Goal: Task Accomplishment & Management: Complete application form

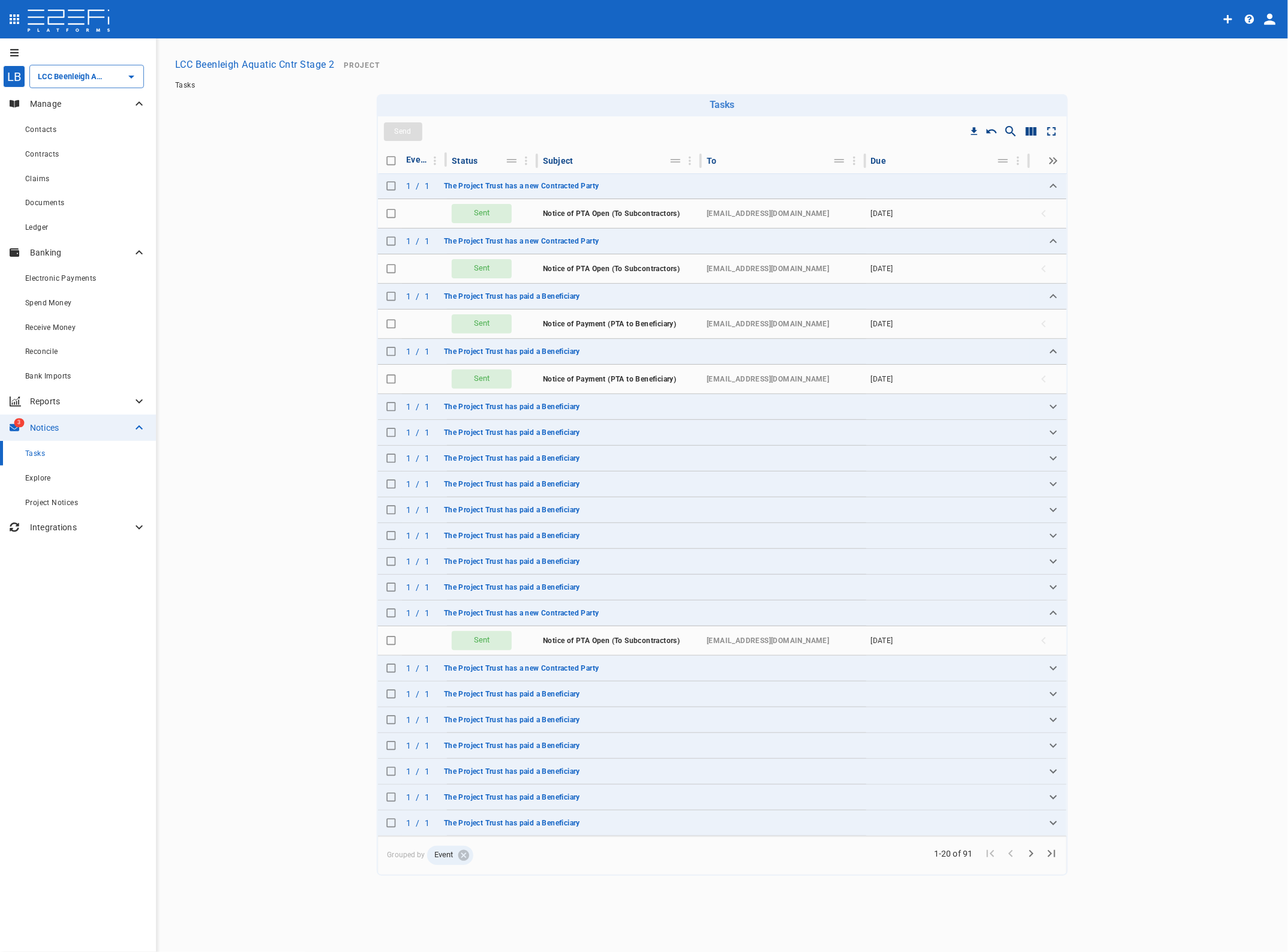
click at [48, 177] on span "Claims" at bounding box center [37, 179] width 24 height 8
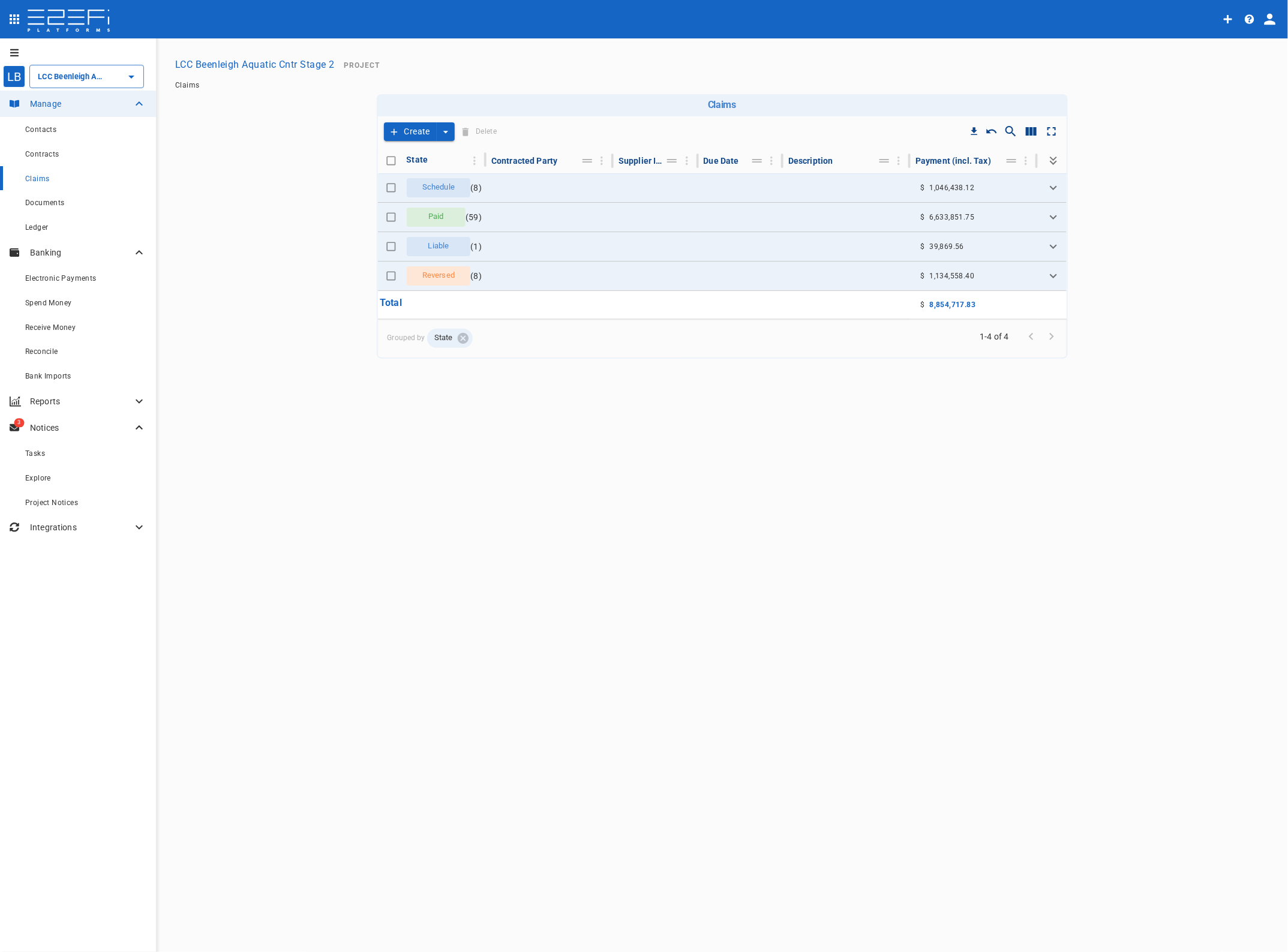
click at [35, 178] on span "Claims" at bounding box center [37, 179] width 24 height 8
click at [443, 131] on icon "create claim type options" at bounding box center [446, 132] width 12 height 12
click at [413, 176] on span "Self Create" at bounding box center [419, 176] width 52 height 14
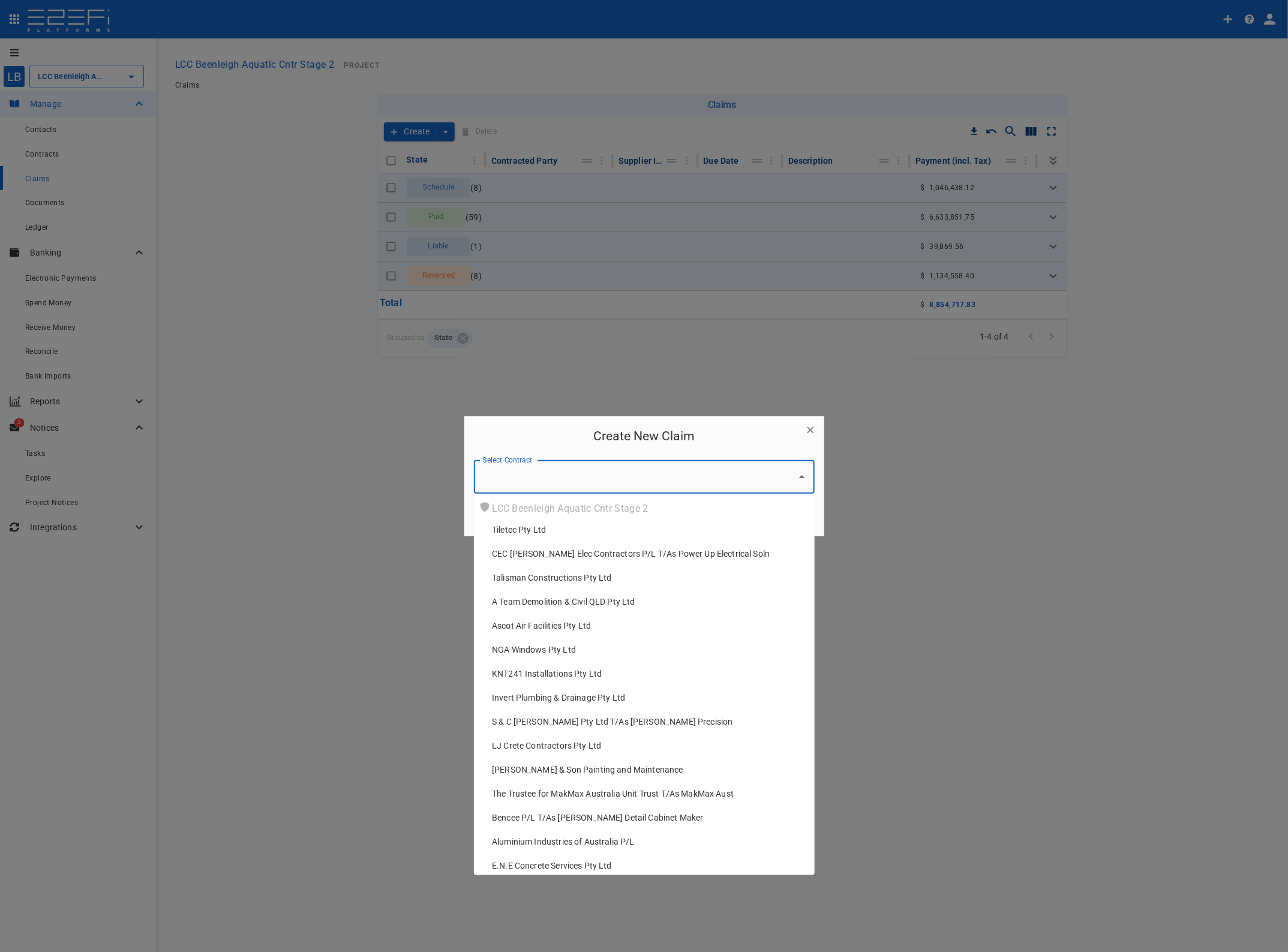
click at [535, 479] on input "Select Contract" at bounding box center [635, 477] width 312 height 23
click at [516, 672] on span "KNT241 Installations Pty Ltd" at bounding box center [546, 674] width 110 height 12
type input "KNT241 Installations Pty Ltd"
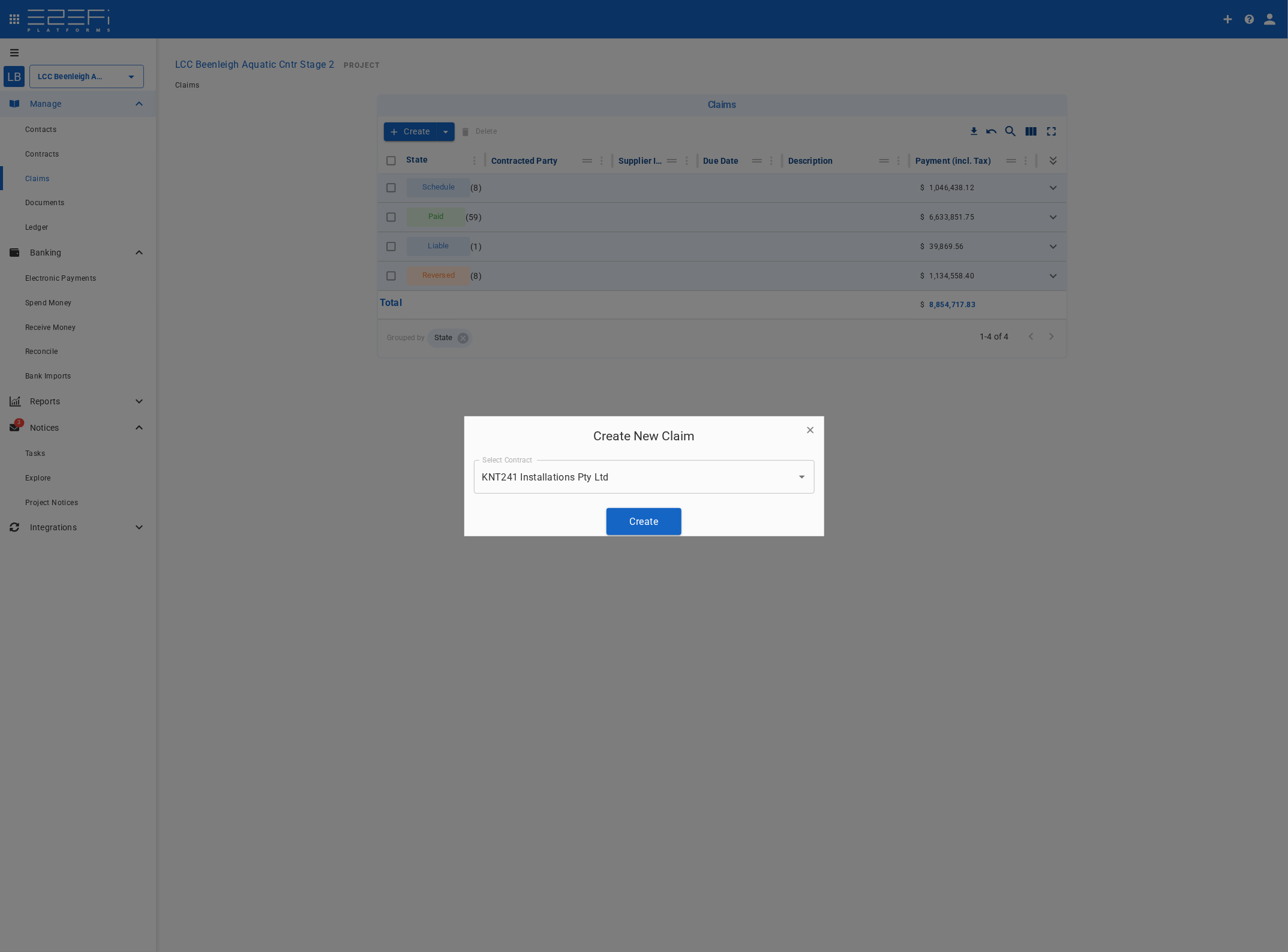
click at [640, 516] on button "Create" at bounding box center [644, 522] width 75 height 27
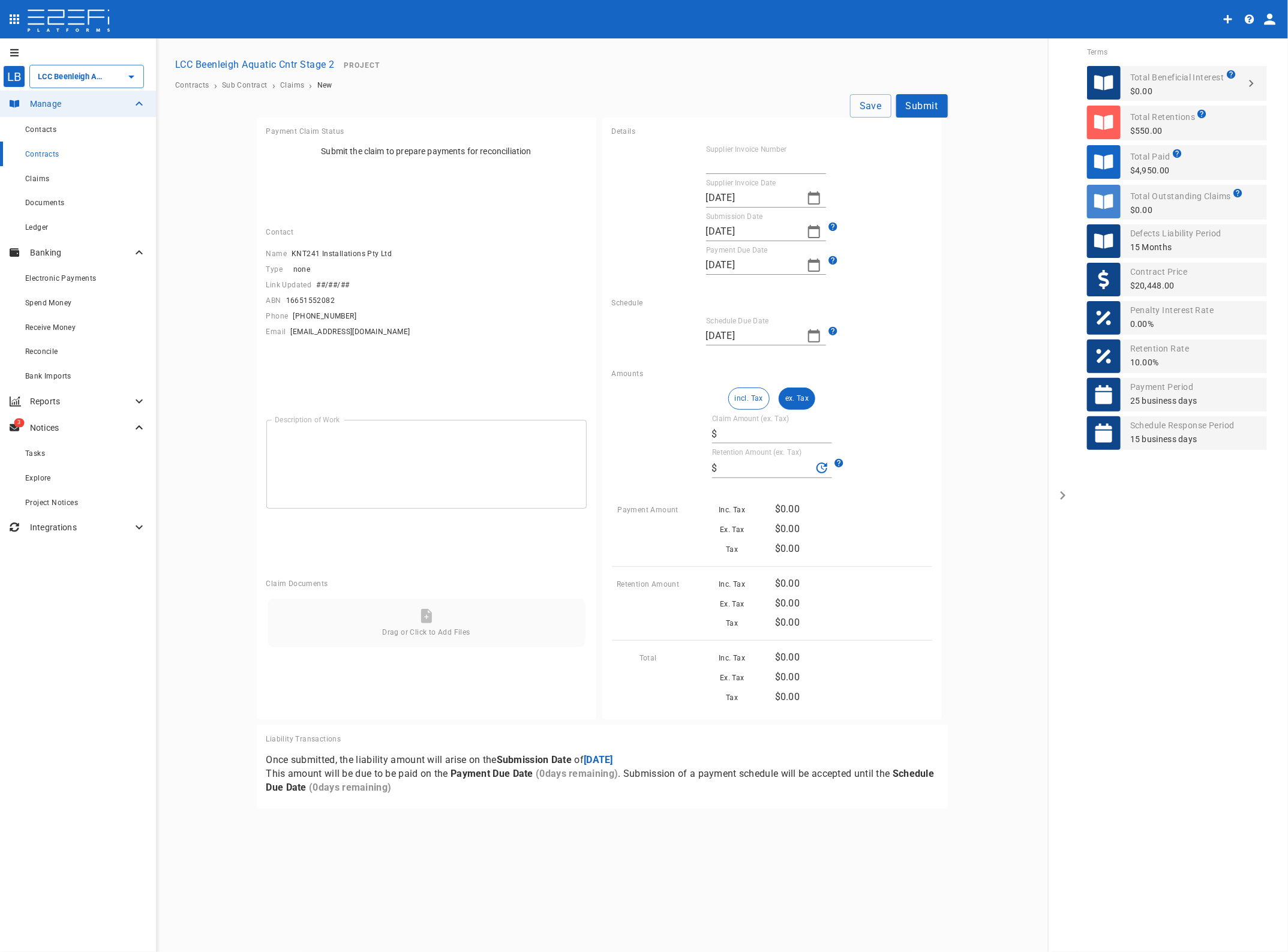
type input "[DATE]"
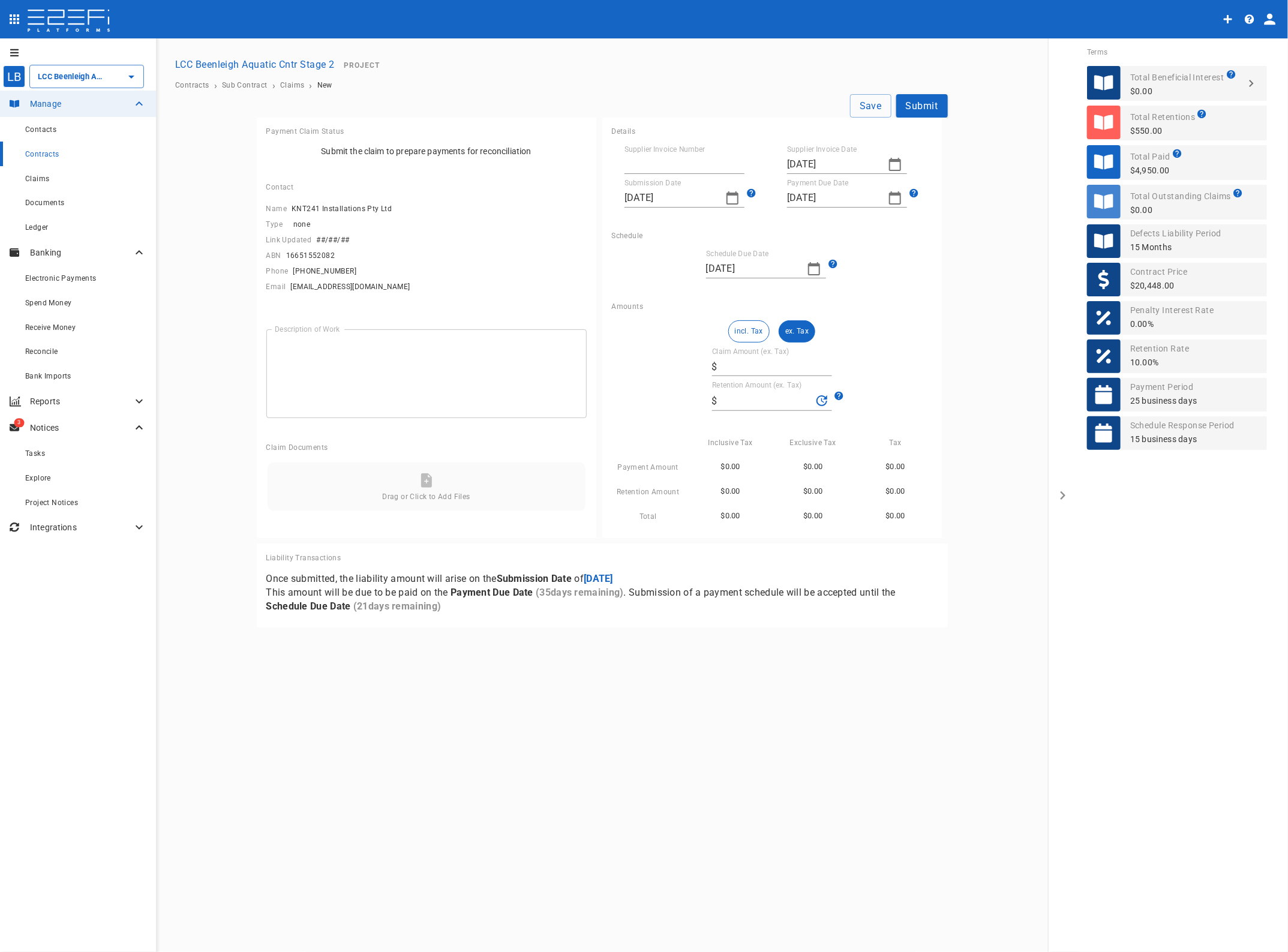
click at [648, 163] on input "Supplier Invoice Number" at bounding box center [684, 165] width 120 height 19
type input "35743"
click at [896, 163] on icon "button" at bounding box center [895, 164] width 14 height 14
click at [844, 303] on div "20" at bounding box center [847, 303] width 10 height 13
type input "[DATE]"
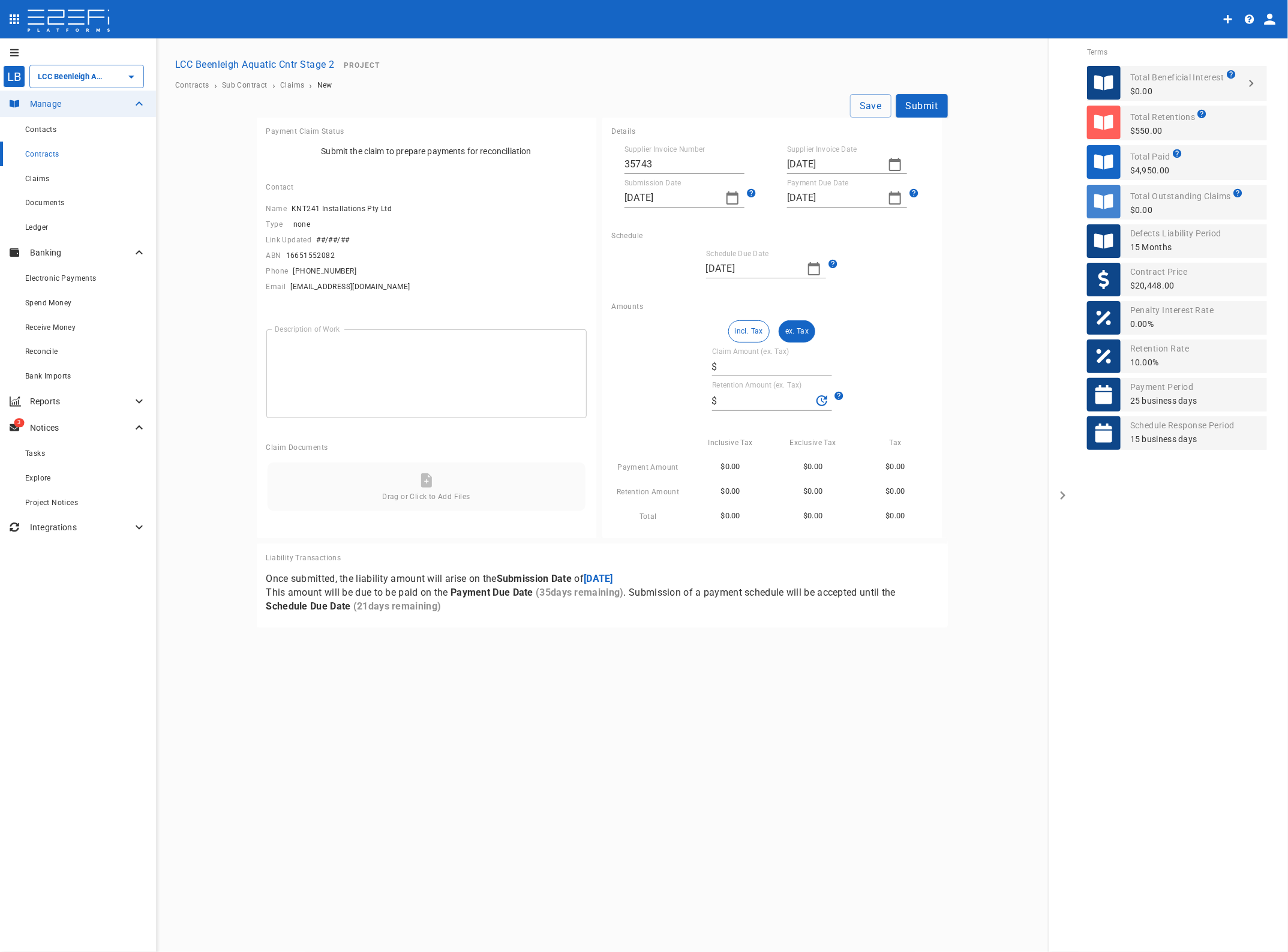
click at [662, 199] on input "[DATE]" at bounding box center [670, 198] width 91 height 19
click at [635, 360] on div "25" at bounding box center [637, 361] width 10 height 13
type input "[DATE]"
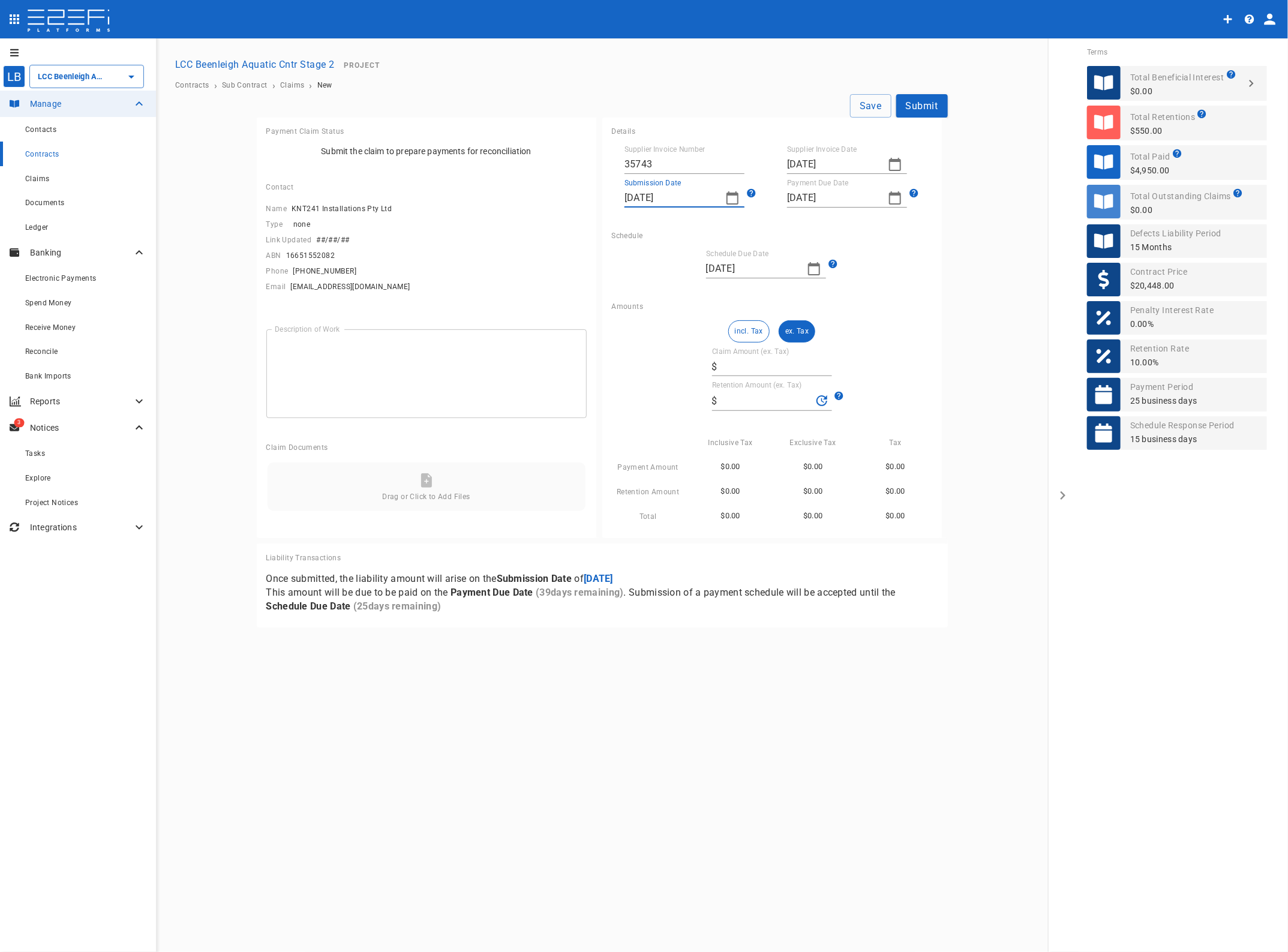
click at [731, 193] on icon "button" at bounding box center [732, 197] width 14 height 14
click at [684, 334] on div "20" at bounding box center [684, 337] width 10 height 13
type input "[DATE]"
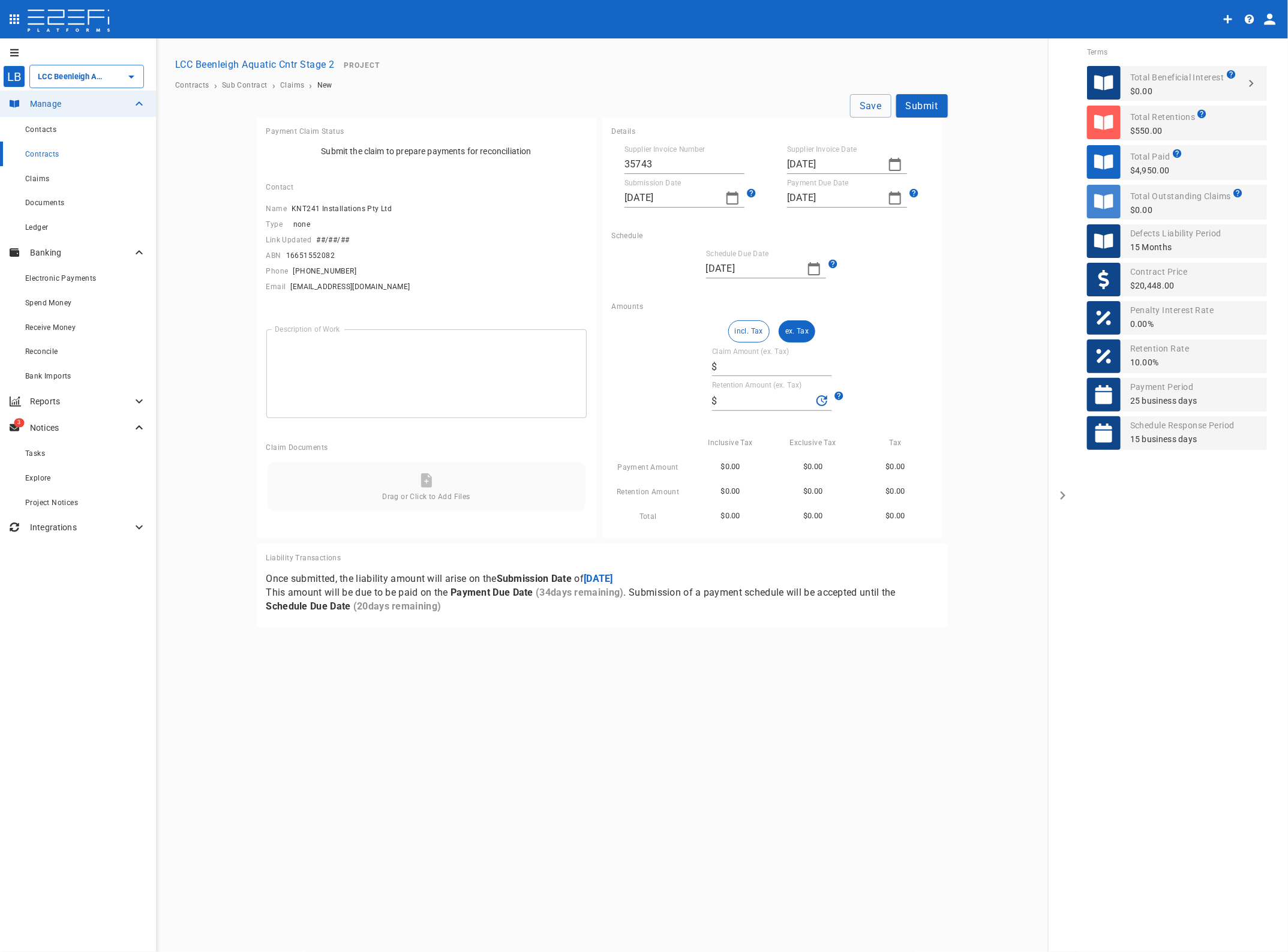
click at [789, 330] on button "ex. Tax" at bounding box center [797, 331] width 37 height 22
click at [892, 164] on icon "button" at bounding box center [895, 164] width 14 height 14
click at [727, 199] on div at bounding box center [644, 476] width 1288 height 952
click at [731, 196] on icon "button" at bounding box center [732, 197] width 14 height 14
click at [638, 361] on div "25" at bounding box center [637, 361] width 10 height 13
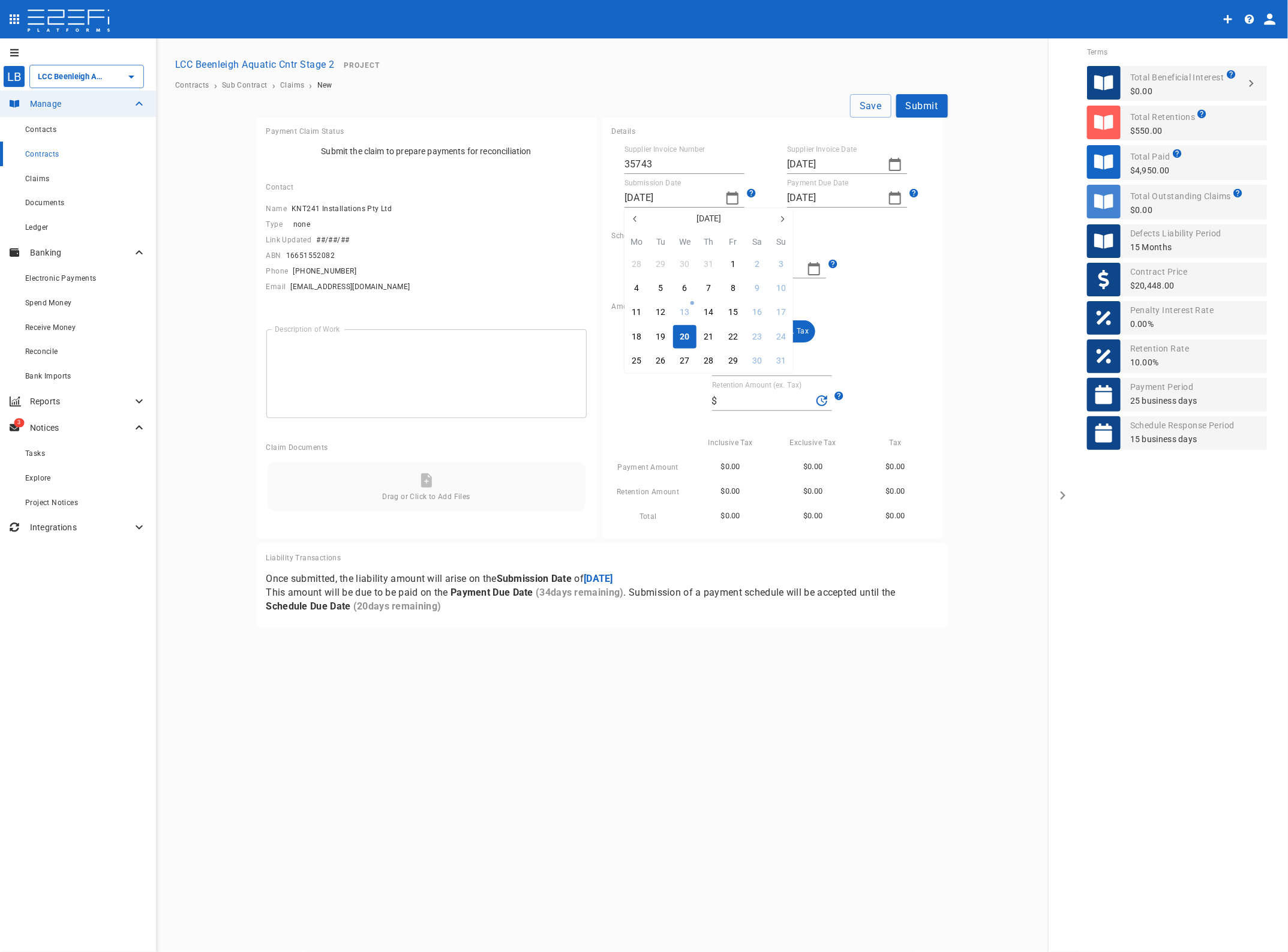
type input "[DATE]"
click at [736, 367] on input "Claim Amount (ex. Tax)" at bounding box center [777, 367] width 110 height 19
type input "4"
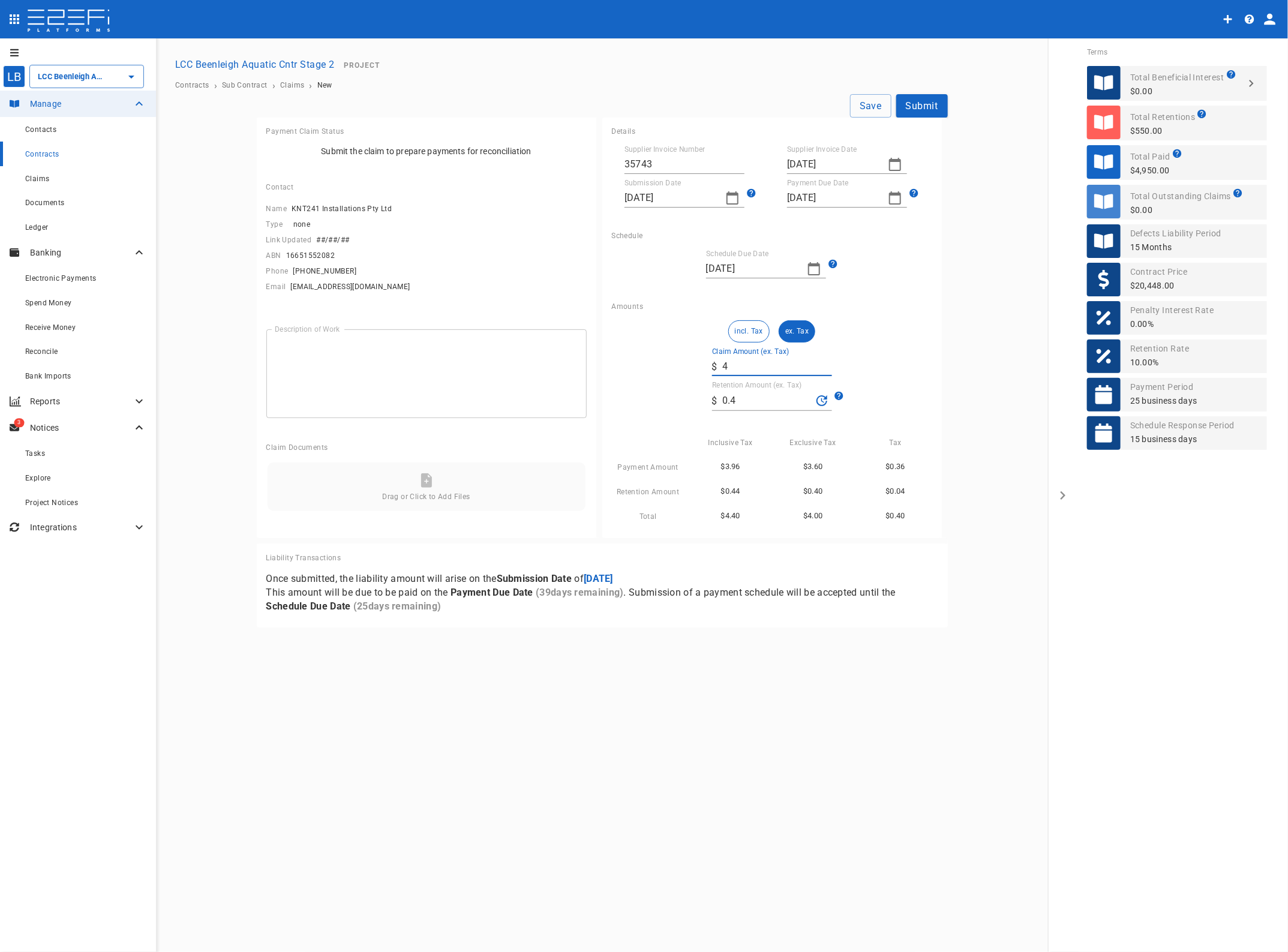
type input "0.4"
type input "47"
type input "4.7"
type input "478"
type input "47.8"
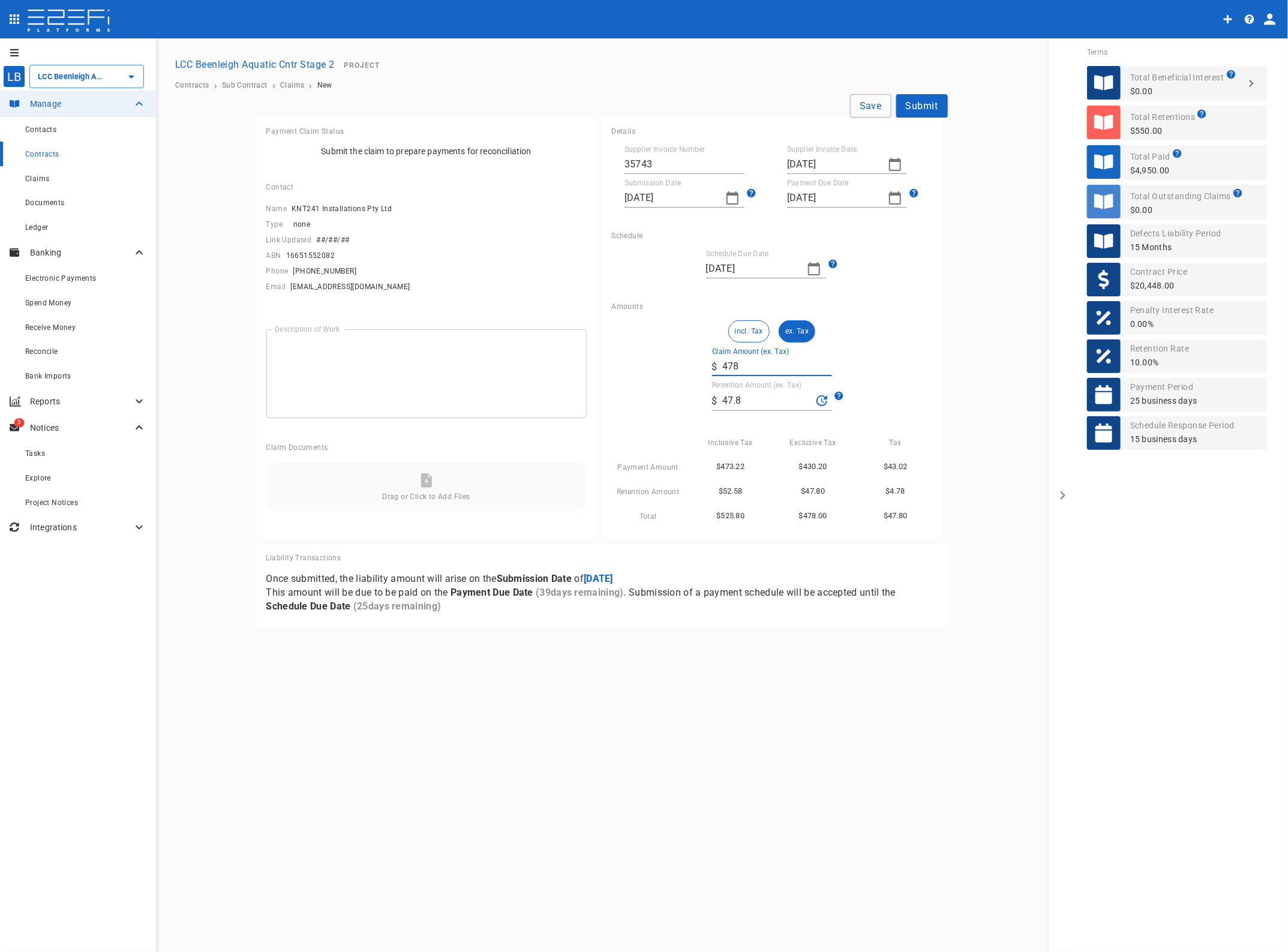
type input "4,785"
type input "478.5"
type input "4,785"
click at [900, 344] on div "incl. Tax ex. Tax Claim Amount (ex. Tax) ​ $ 4,785 Retention Amount (ex. Tax) ​…" at bounding box center [772, 422] width 320 height 203
click at [288, 354] on textarea "Description of Work" at bounding box center [427, 373] width 303 height 69
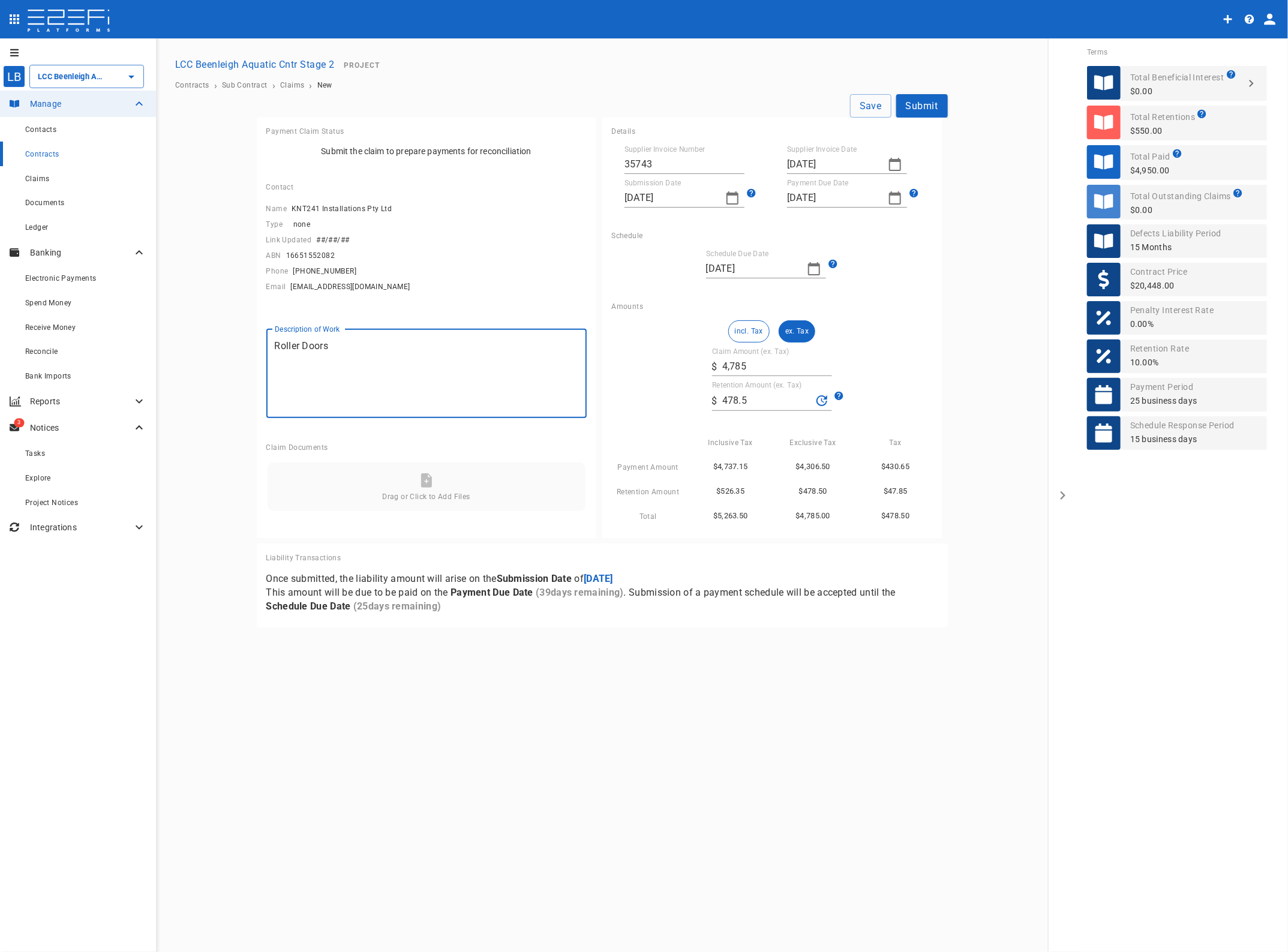
type textarea "Roller Doors"
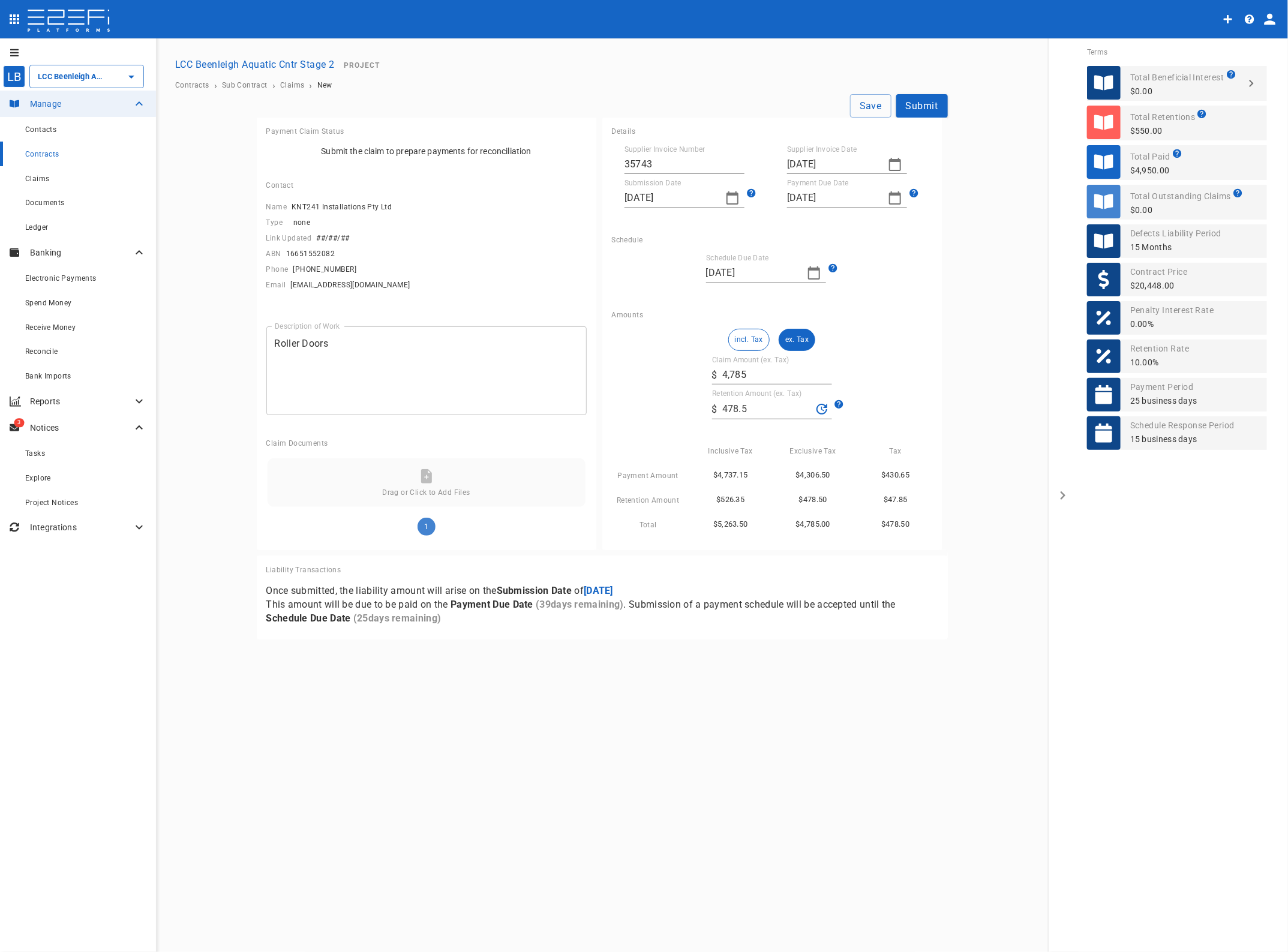
click at [869, 104] on button "Save" at bounding box center [871, 105] width 42 height 23
type input "[DATE]"
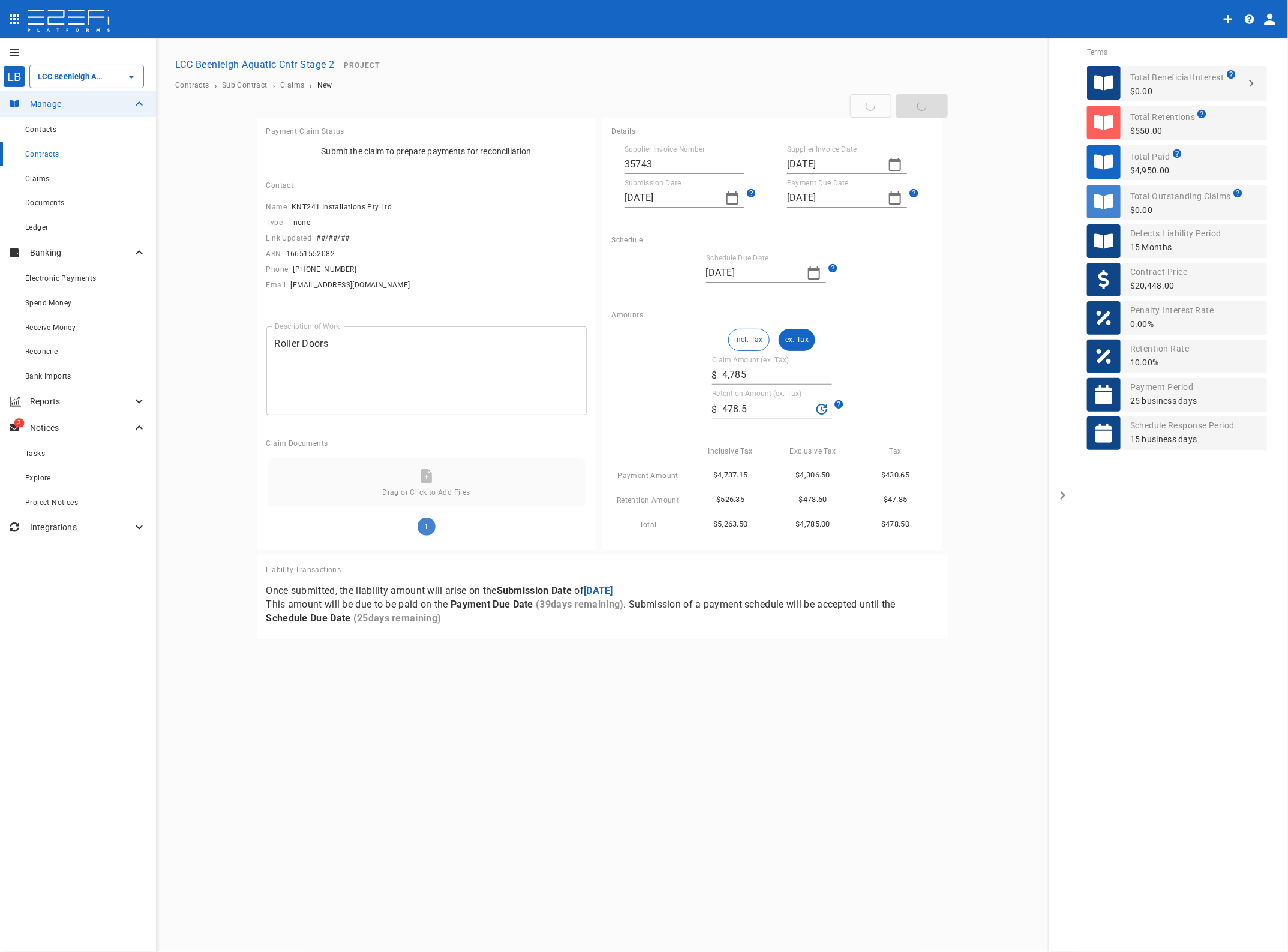
type input "[DATE]"
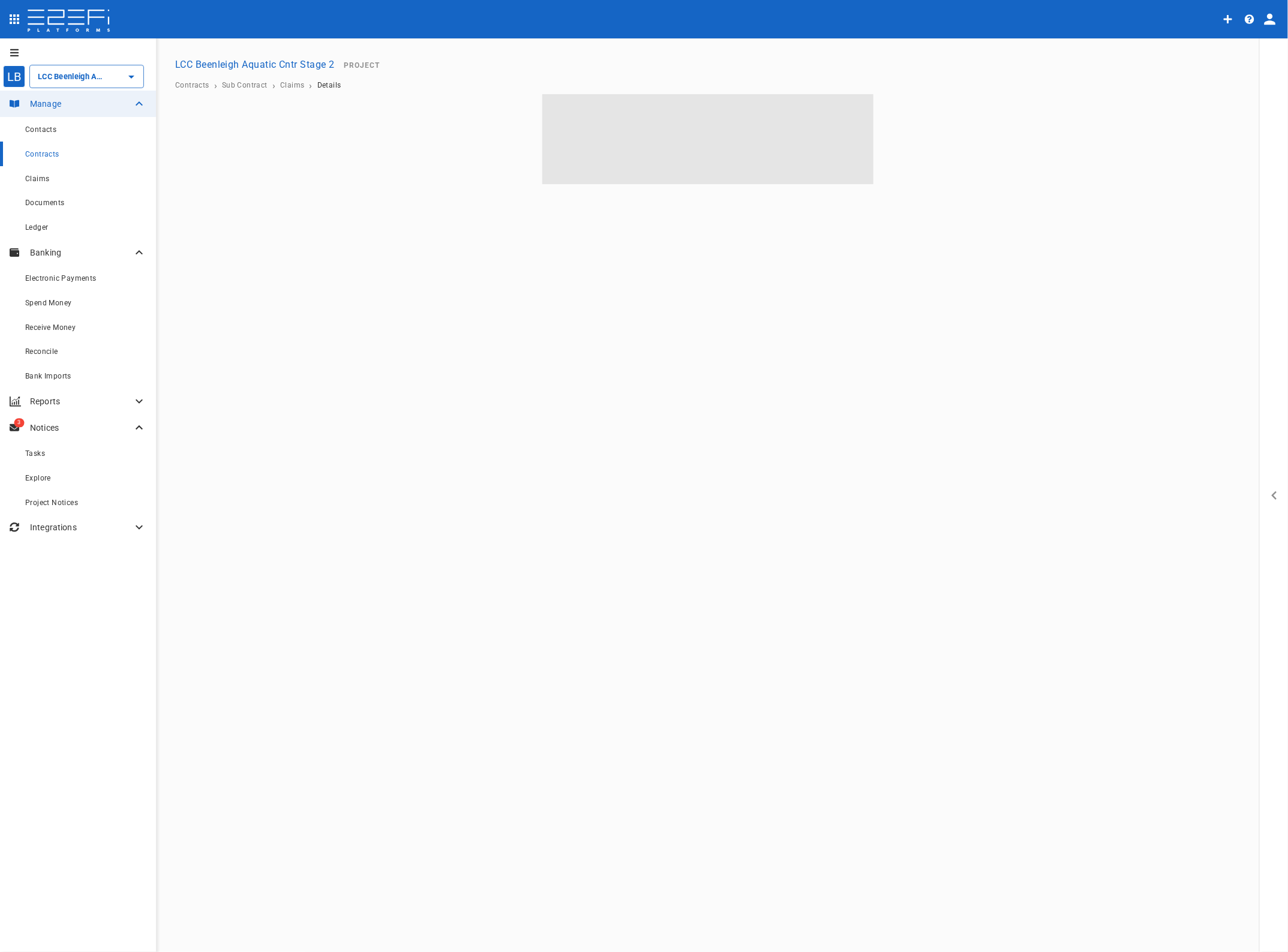
type input "LCC Beenleigh Aquatic Cntr Stage 2"
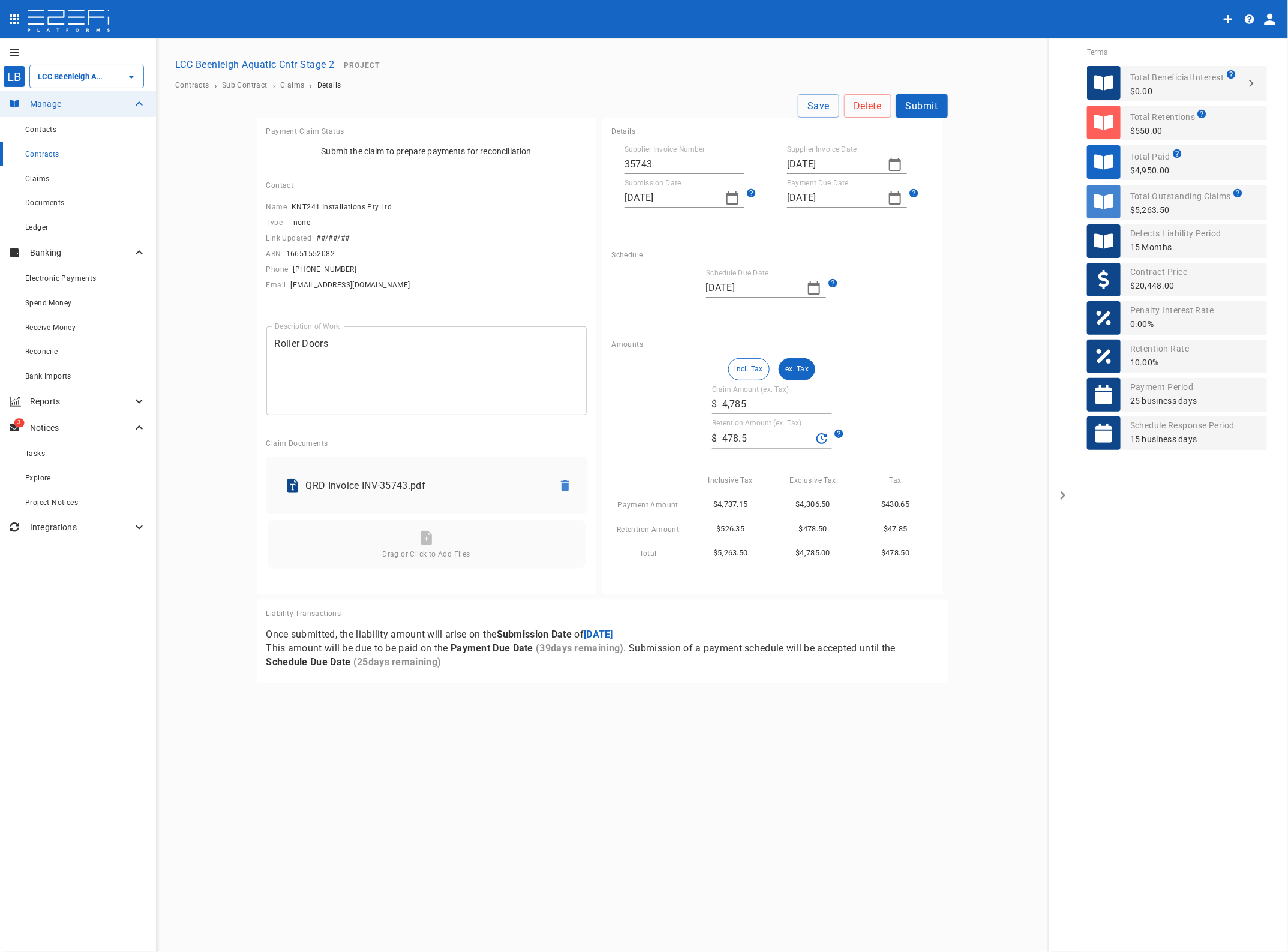
click at [922, 104] on button "Submit" at bounding box center [922, 105] width 52 height 23
